Goal: Task Accomplishment & Management: Manage account settings

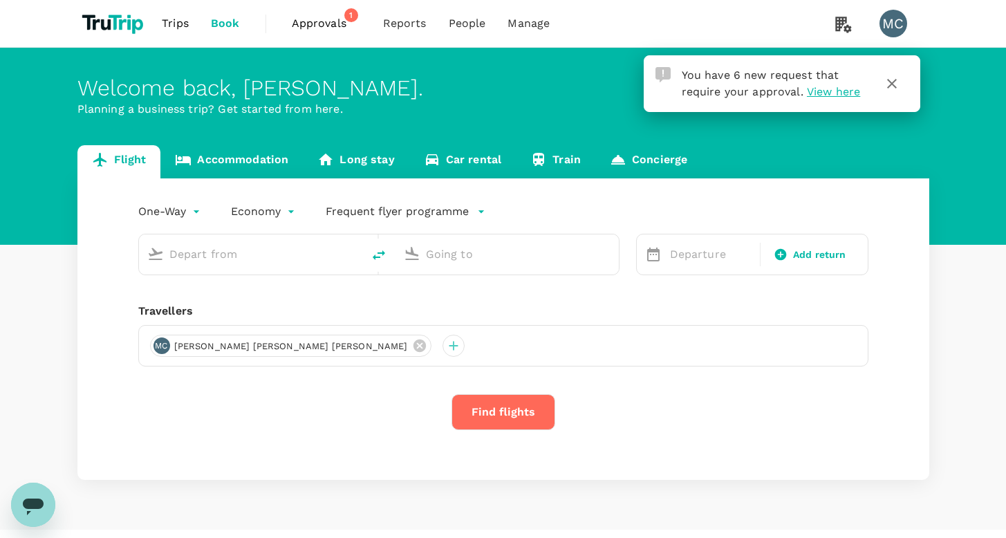
click at [335, 21] on span "Approvals" at bounding box center [326, 23] width 69 height 17
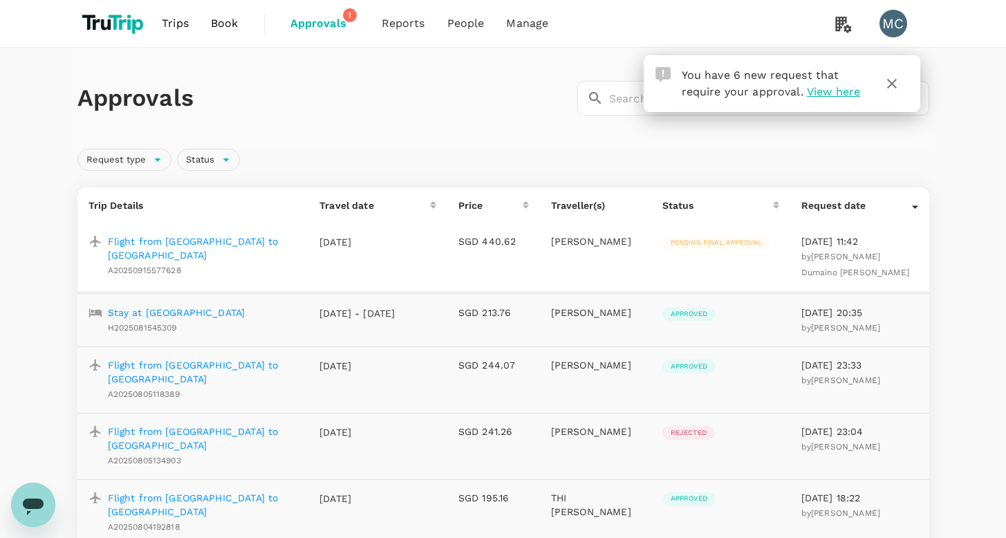
click at [201, 239] on p "Flight from [GEOGRAPHIC_DATA] to [GEOGRAPHIC_DATA]" at bounding box center [203, 248] width 190 height 28
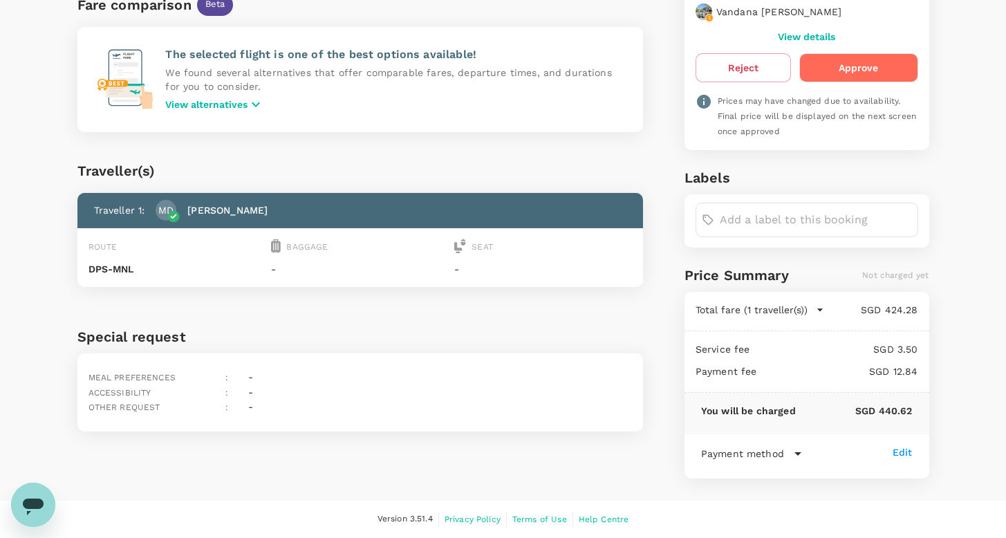
scroll to position [95, 0]
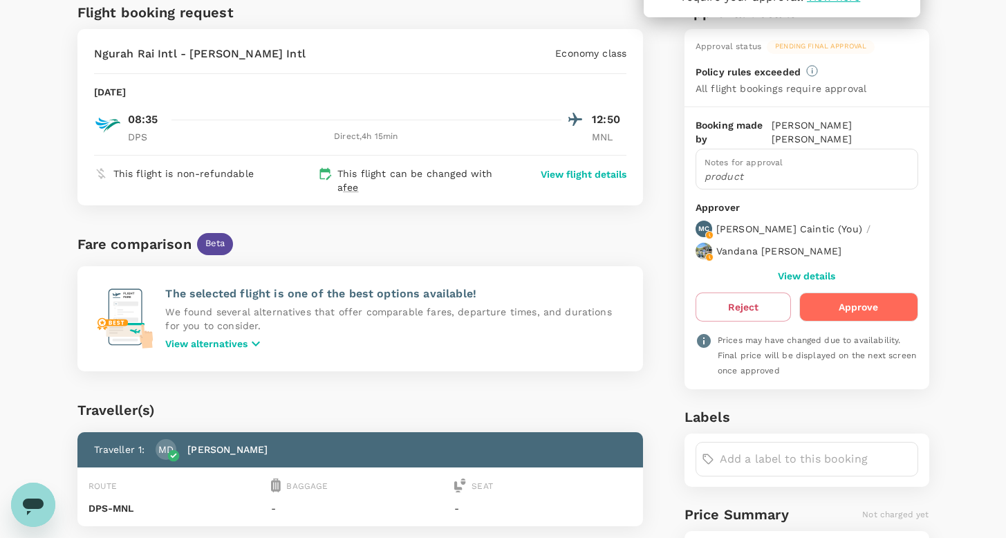
click at [869, 308] on button "Approve" at bounding box center [859, 307] width 118 height 29
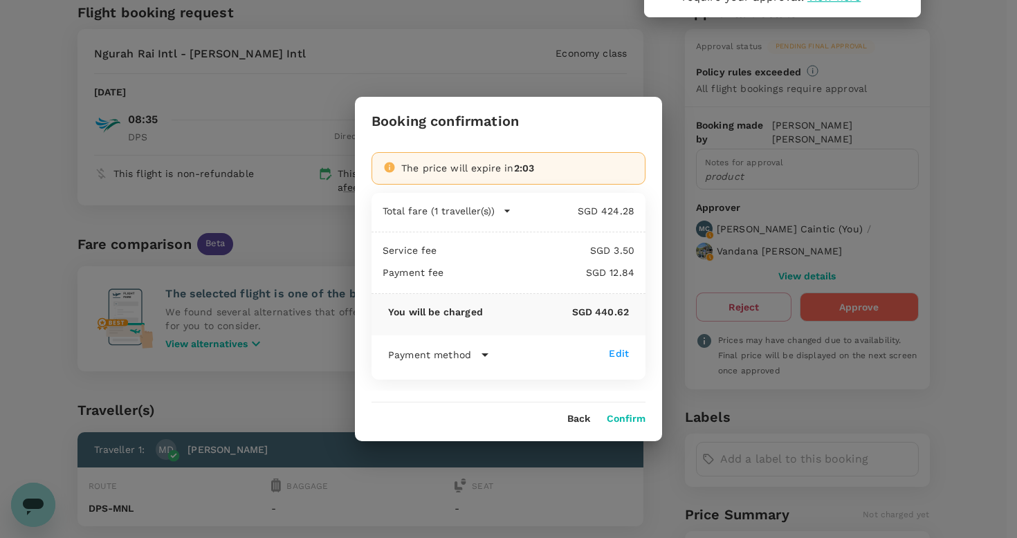
click at [631, 414] on button "Confirm" at bounding box center [626, 419] width 39 height 11
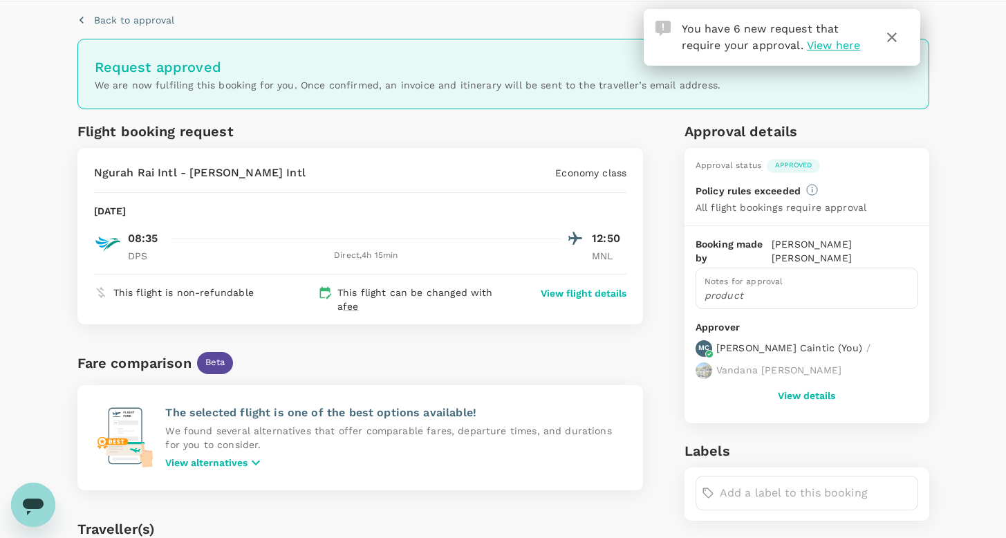
scroll to position [0, 0]
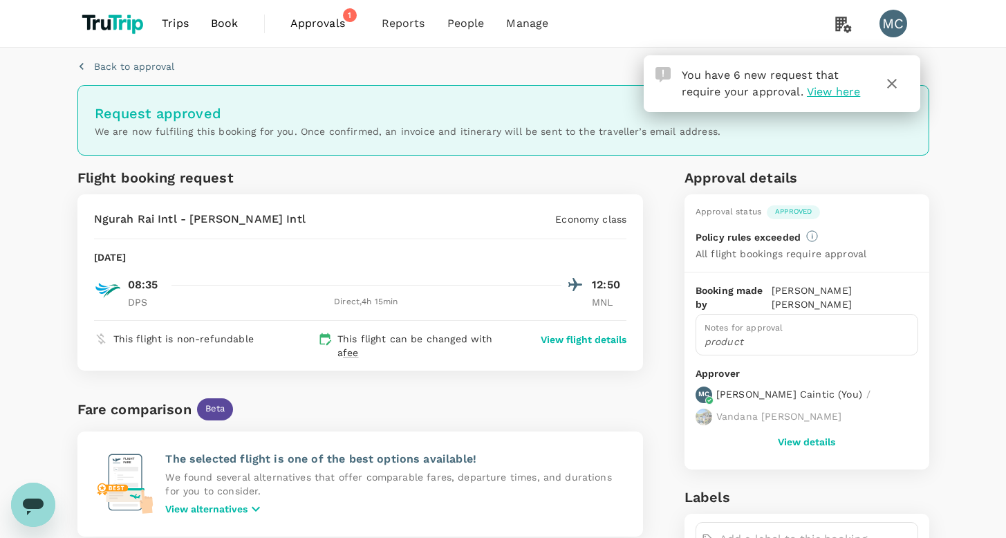
click at [343, 28] on span "Approvals" at bounding box center [324, 23] width 69 height 17
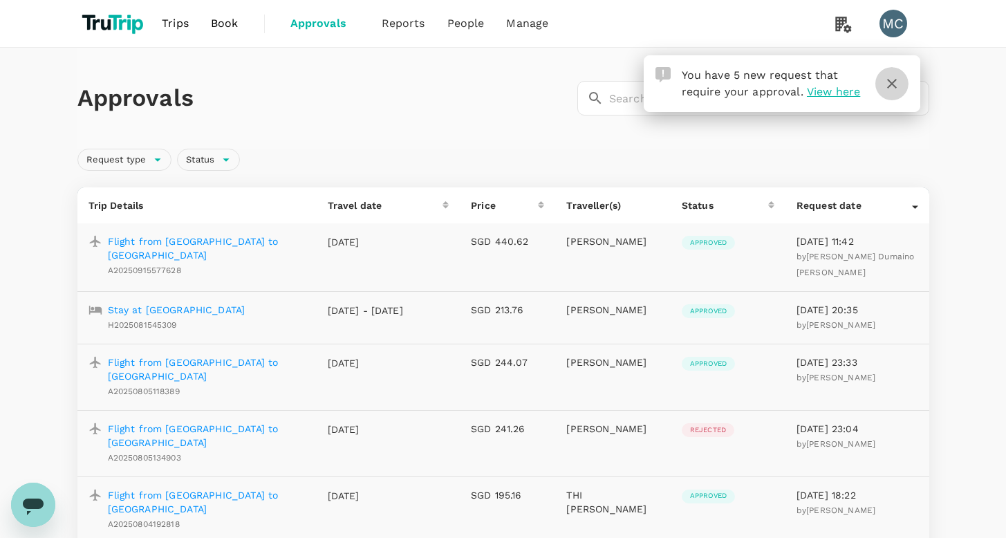
click at [896, 81] on icon "button" at bounding box center [892, 83] width 17 height 17
